Goal: Task Accomplishment & Management: Manage account settings

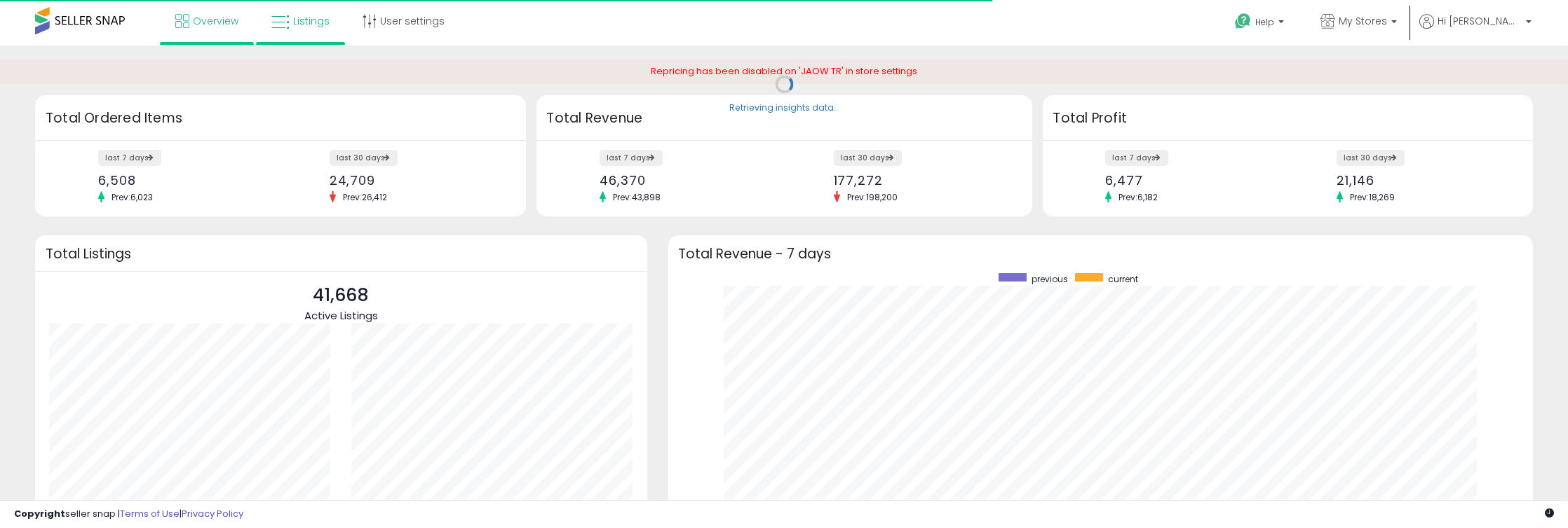
scroll to position [264, 836]
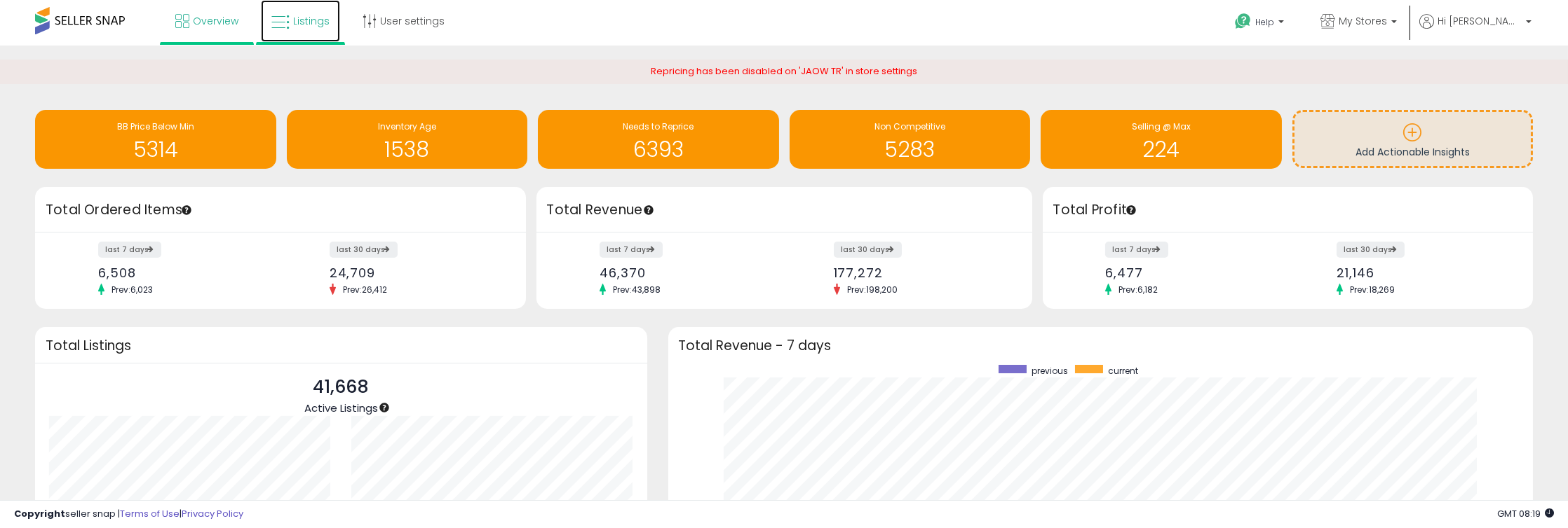
click at [301, 33] on link "Listings" at bounding box center [300, 21] width 79 height 42
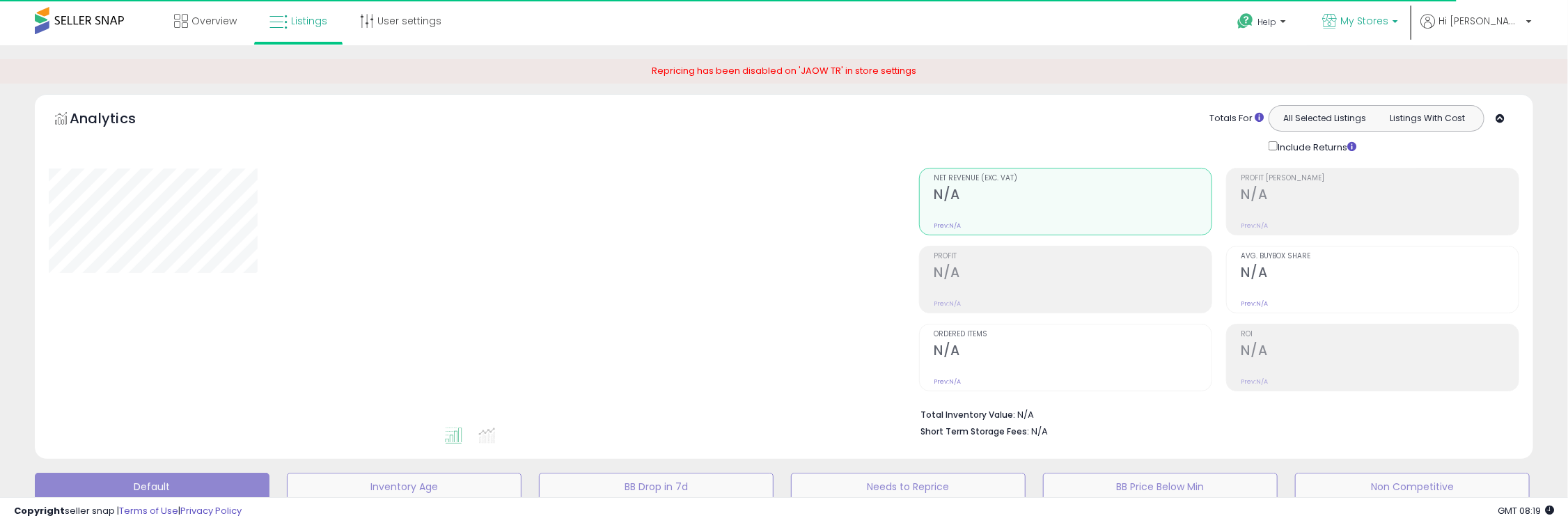
click at [1399, 12] on link "My Stores" at bounding box center [1359, 22] width 97 height 45
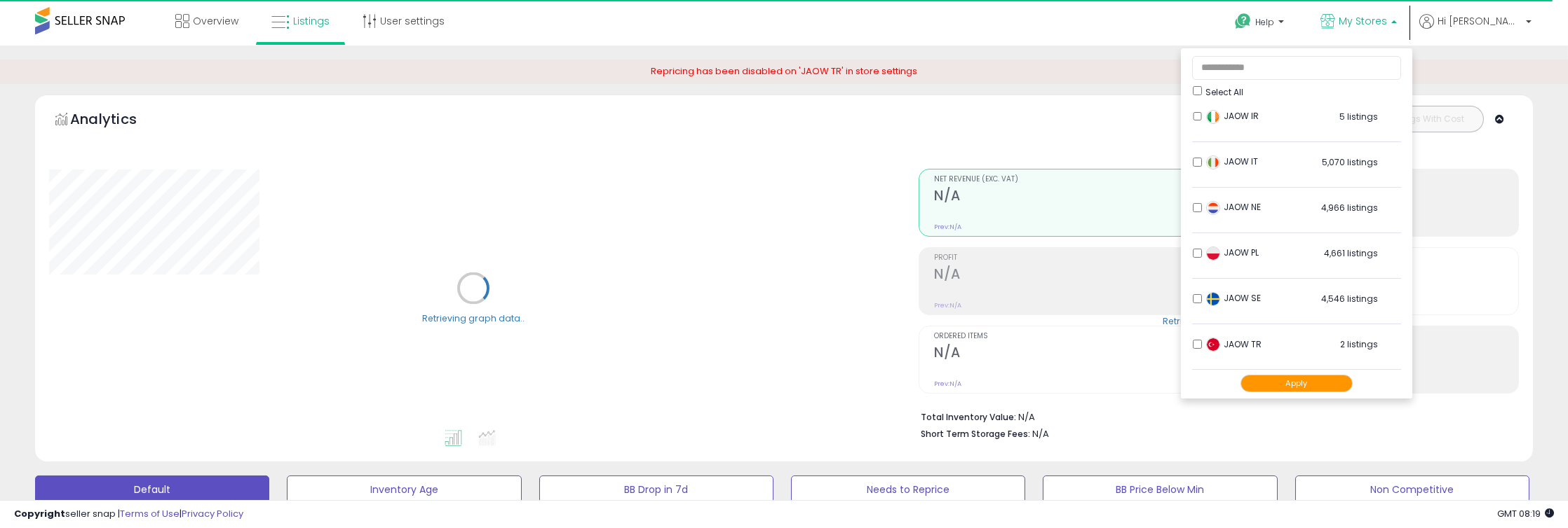
scroll to position [232, 0]
click at [1509, 25] on span "Hi [PERSON_NAME]" at bounding box center [1479, 21] width 84 height 14
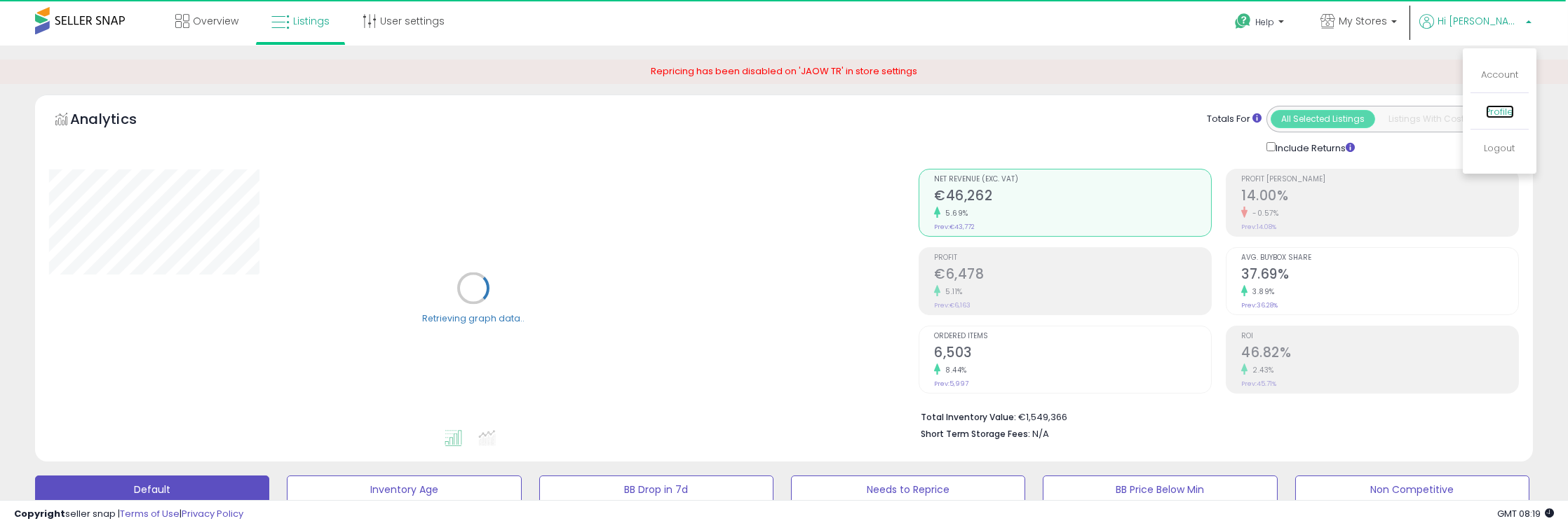
click at [1504, 112] on link "Profile" at bounding box center [1500, 112] width 28 height 13
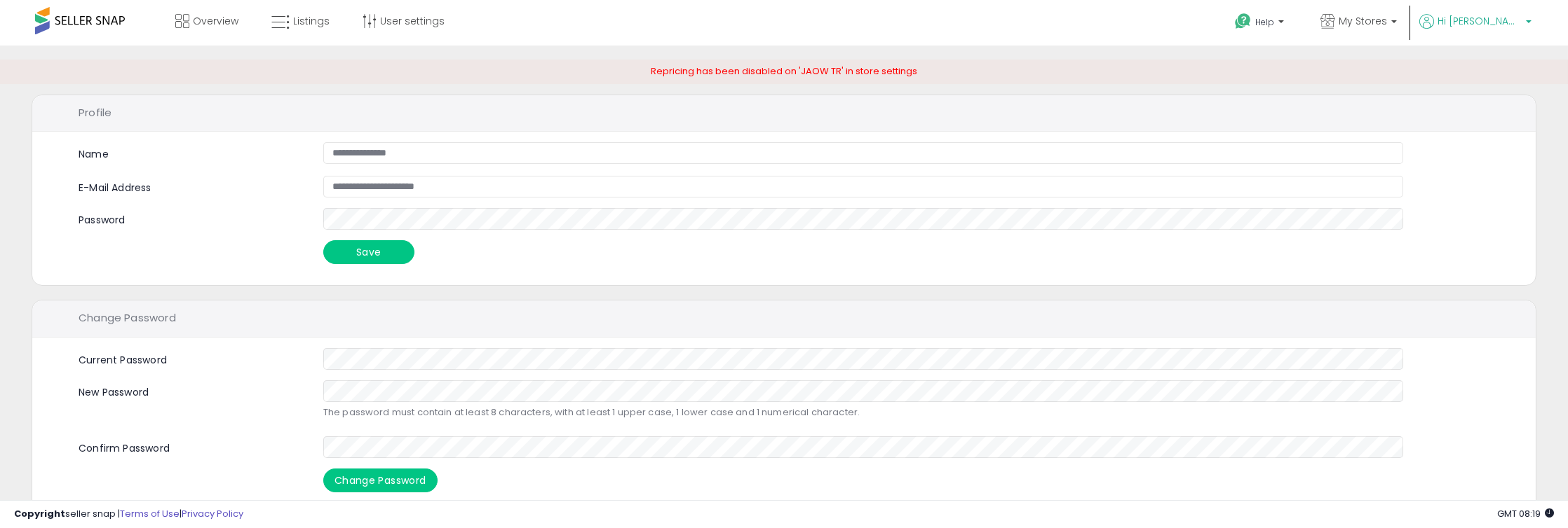
click at [1509, 36] on link "Hi [PERSON_NAME]" at bounding box center [1475, 30] width 113 height 31
click at [1502, 86] on li "Account" at bounding box center [1499, 75] width 58 height 35
click at [1502, 78] on link "Account" at bounding box center [1499, 74] width 37 height 13
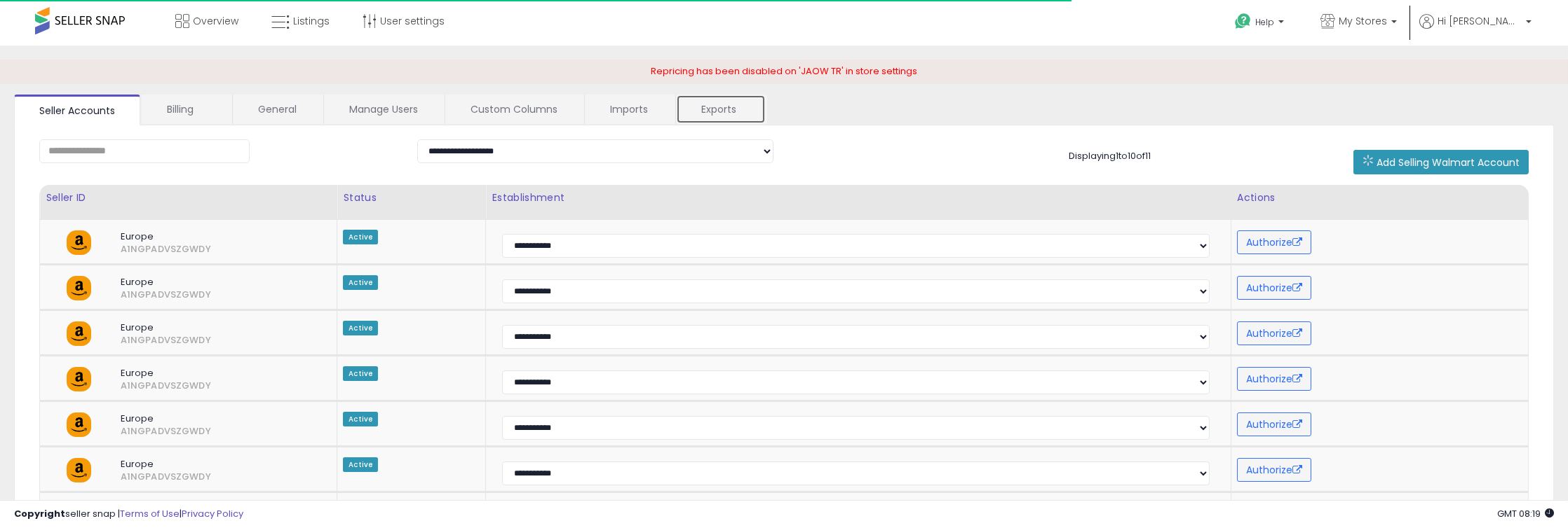
click at [685, 109] on link "Exports" at bounding box center [721, 109] width 89 height 30
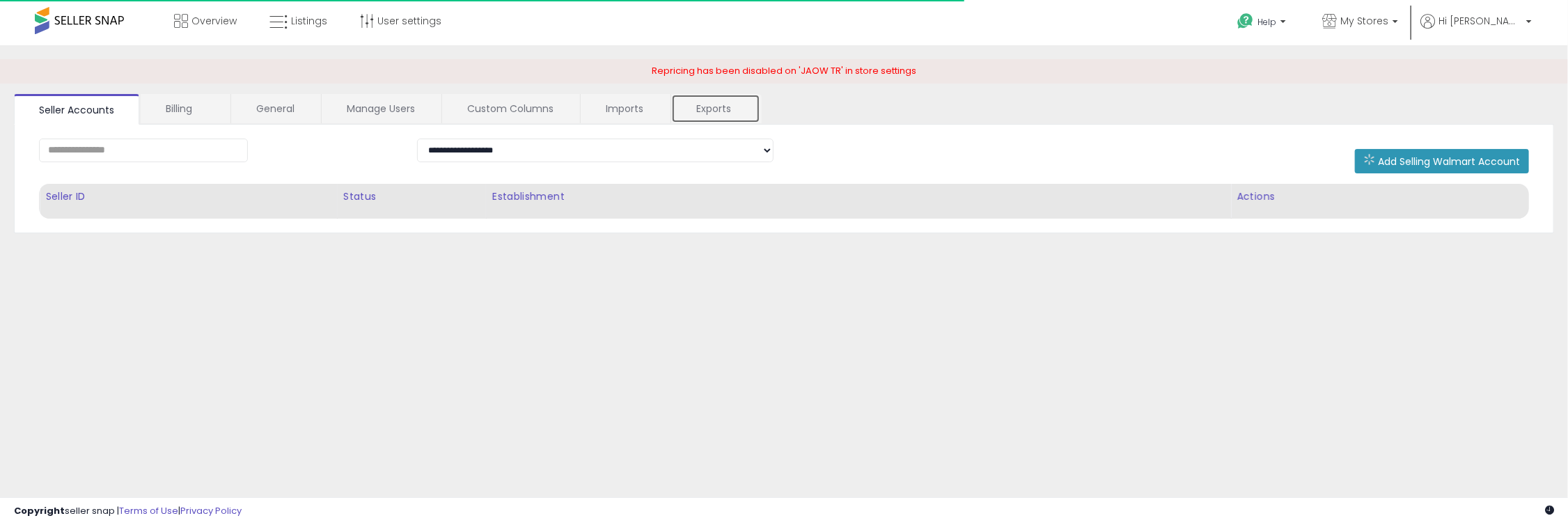
click at [699, 109] on link "Exports" at bounding box center [716, 109] width 89 height 30
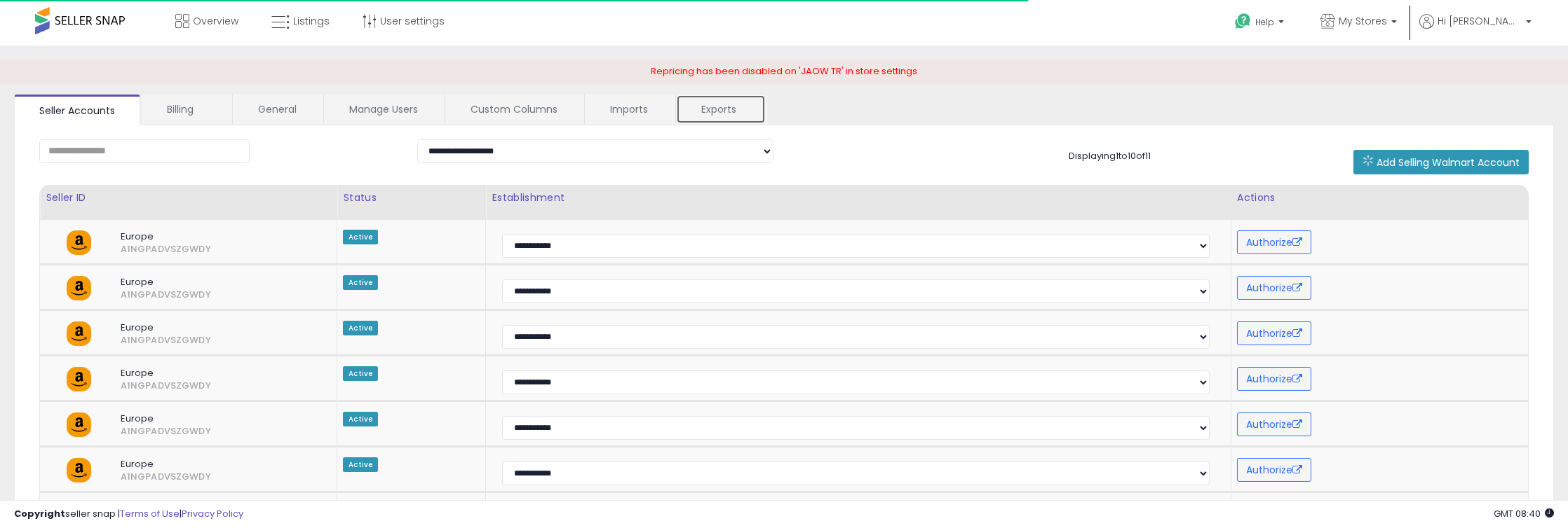
click at [695, 112] on link "Exports" at bounding box center [721, 109] width 89 height 30
click at [697, 104] on link "Exports" at bounding box center [721, 109] width 89 height 30
click at [683, 104] on link "Exports" at bounding box center [721, 109] width 89 height 30
